Goal: Task Accomplishment & Management: Manage account settings

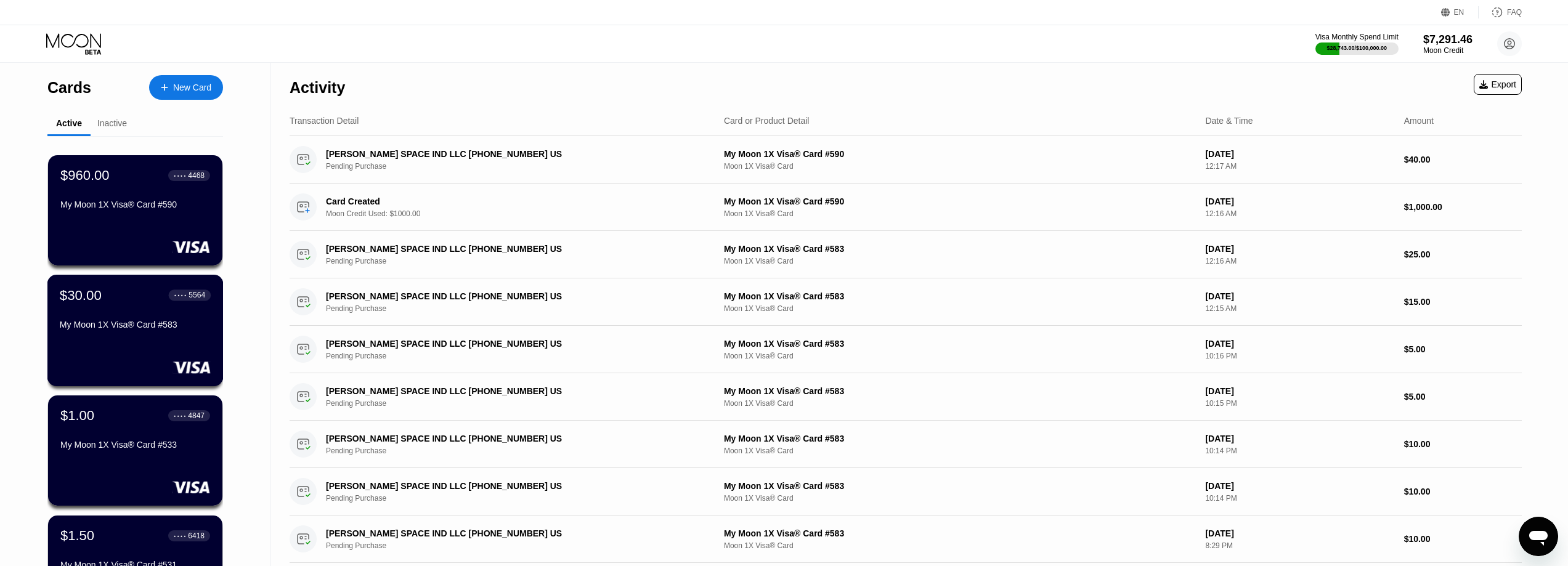
click at [111, 324] on div "My Moon 1X Visa® Card #583" at bounding box center [135, 325] width 151 height 10
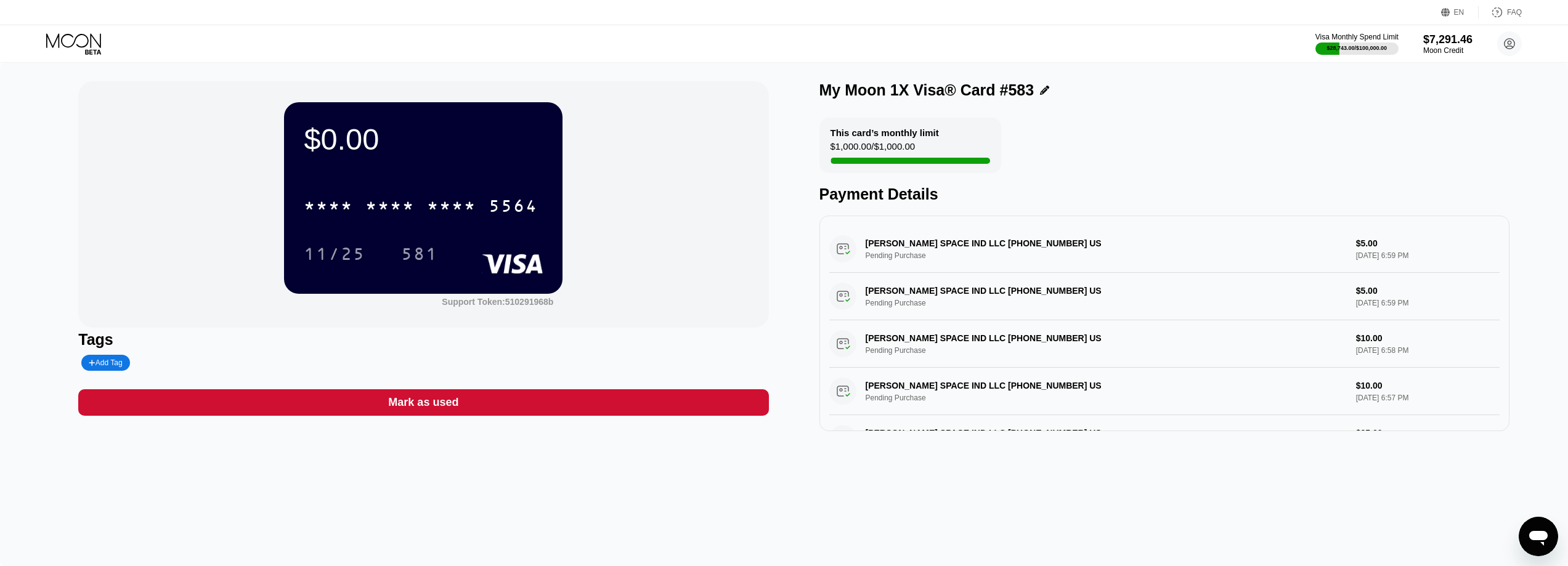
click at [451, 409] on div "Mark as used" at bounding box center [423, 402] width 70 height 14
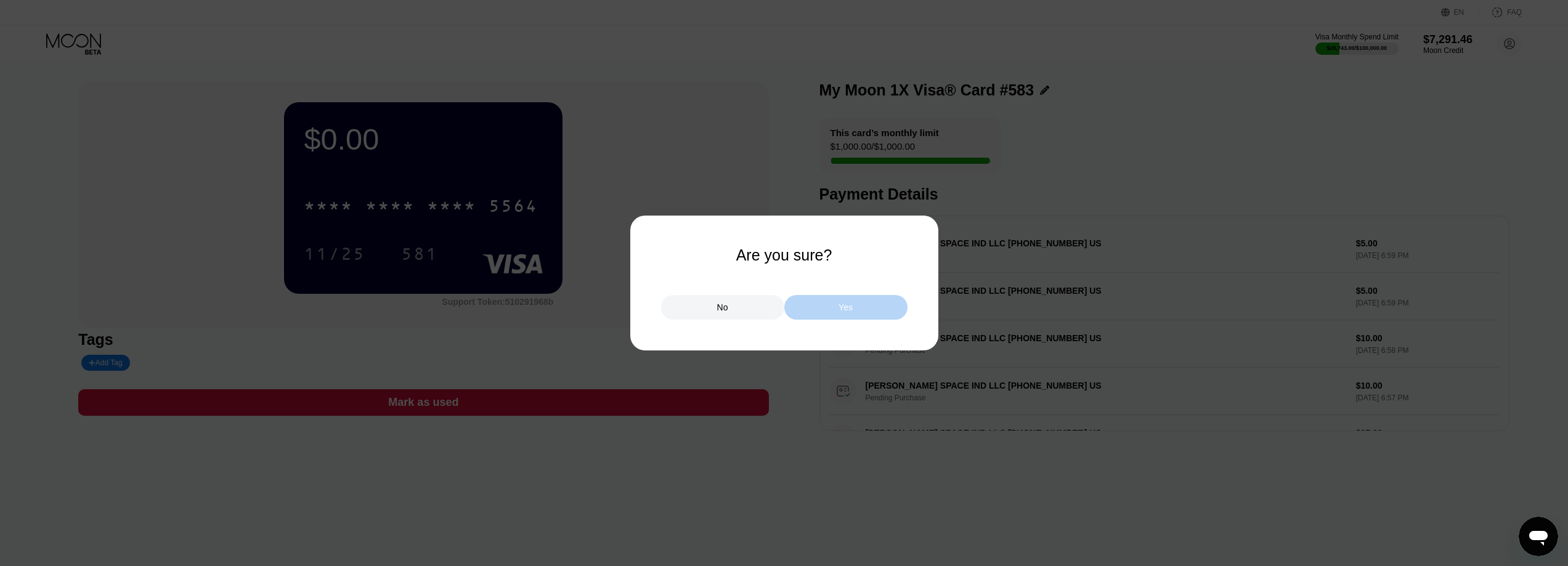
click at [846, 312] on div "Yes" at bounding box center [845, 308] width 14 height 11
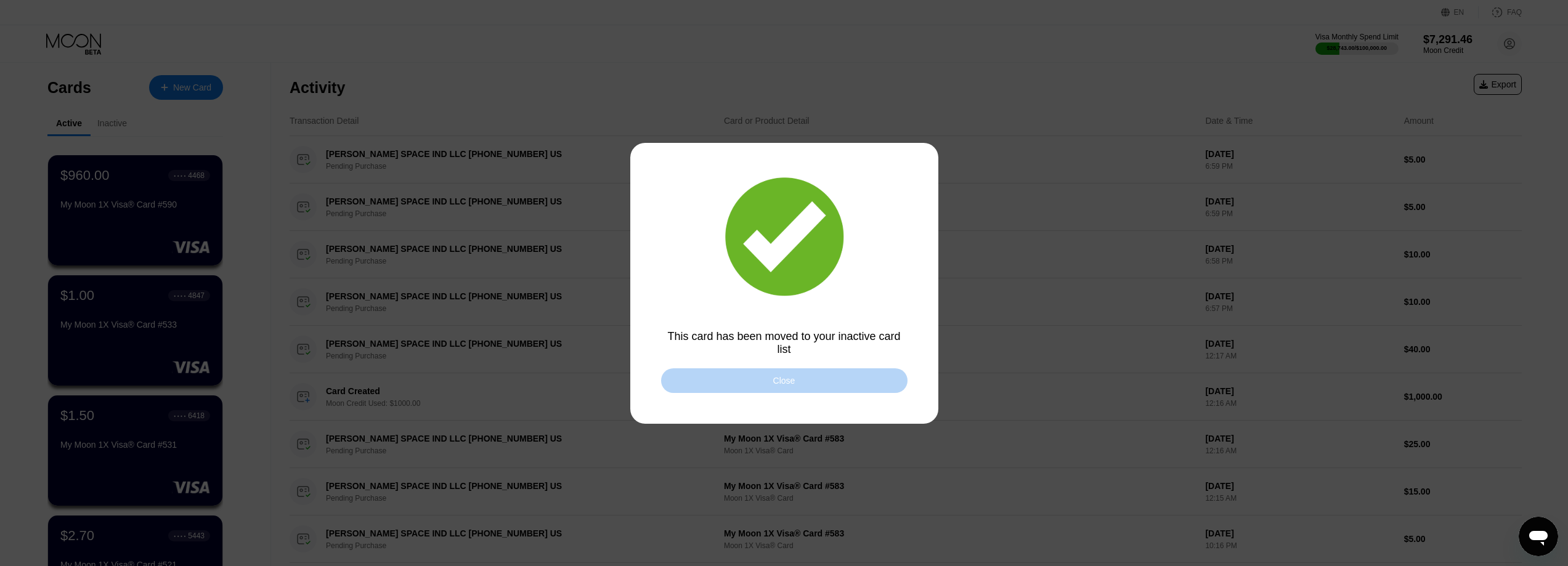
click at [744, 373] on div "Close" at bounding box center [784, 381] width 247 height 24
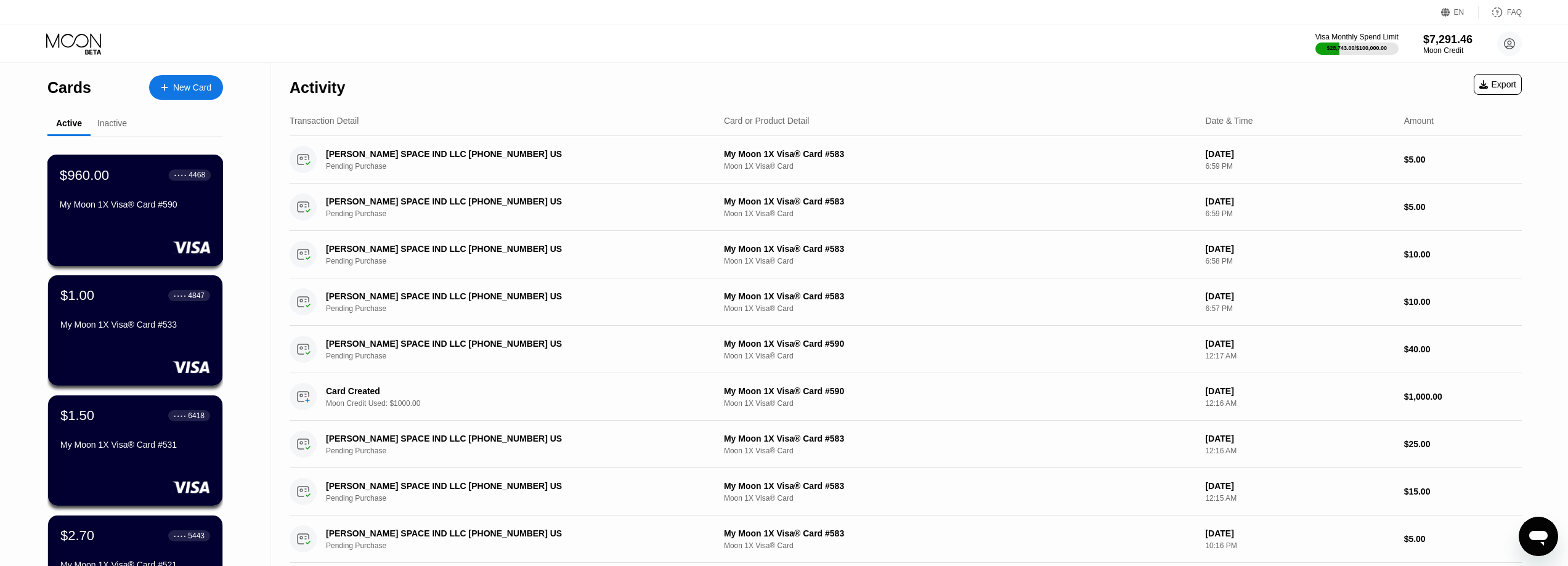
click at [161, 196] on div "$960.00 ● ● ● ● 4468 My Moon 1X Visa® Card #590" at bounding box center [135, 191] width 151 height 48
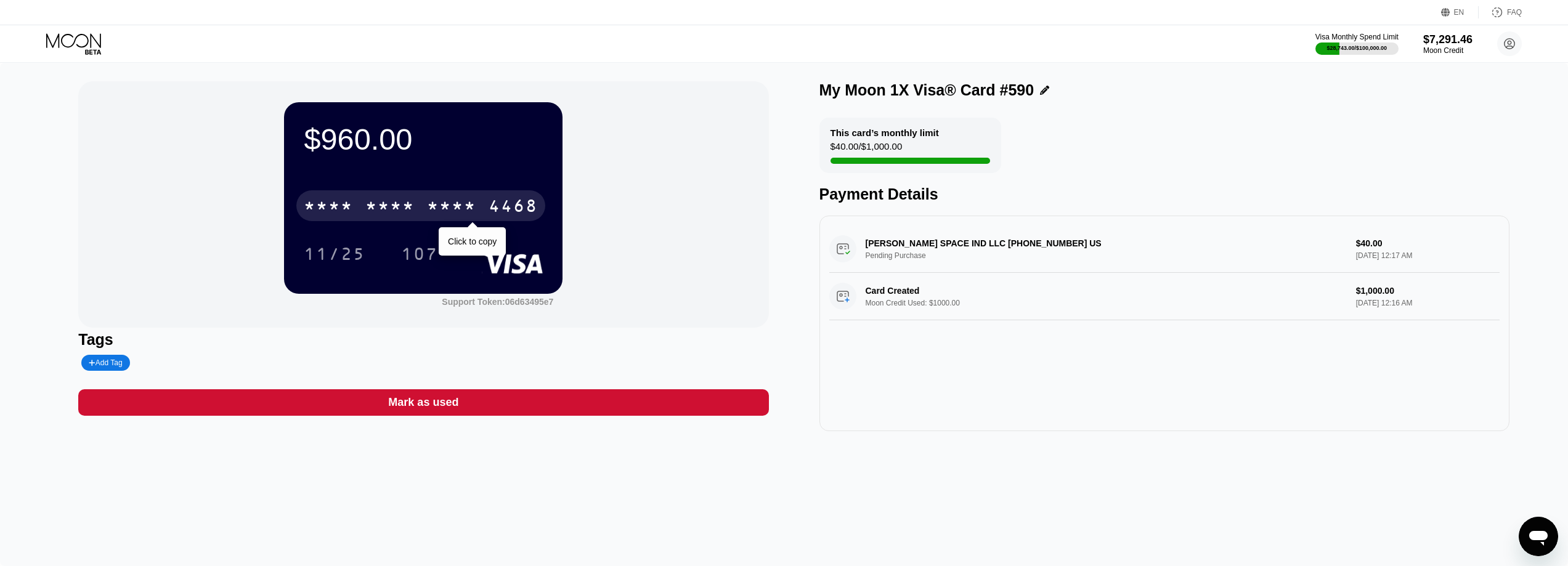
click at [519, 218] on div "4468" at bounding box center [512, 207] width 50 height 20
click at [398, 204] on div "6500" at bounding box center [390, 207] width 50 height 20
